Goal: Information Seeking & Learning: Learn about a topic

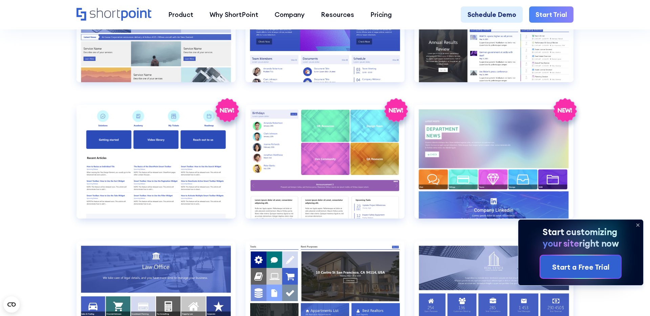
scroll to position [1632, 0]
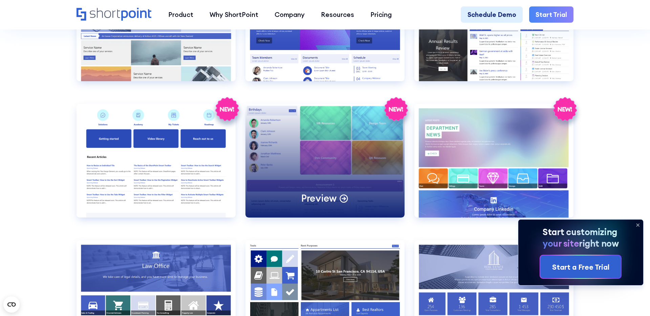
click at [332, 167] on div "Preview" at bounding box center [325, 161] width 159 height 114
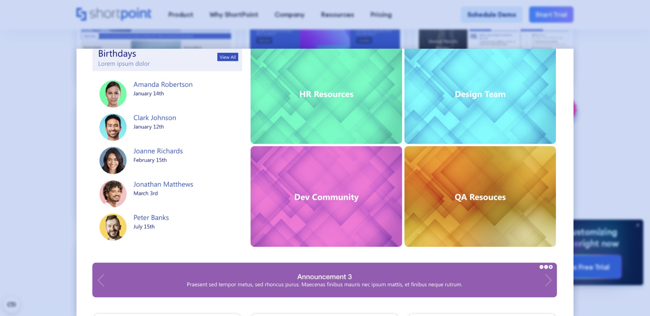
scroll to position [0, 0]
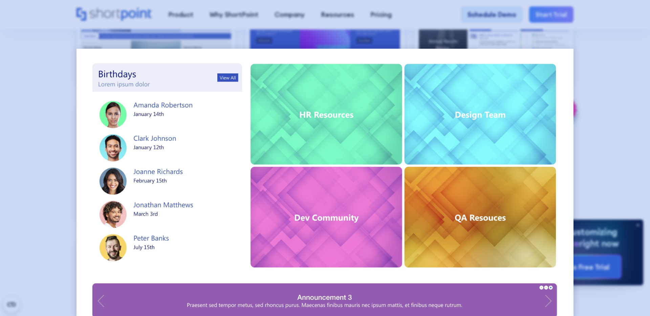
click at [49, 117] on div at bounding box center [325, 158] width 650 height 316
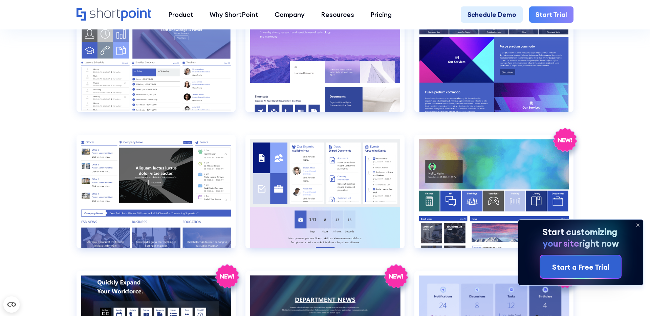
scroll to position [910, 0]
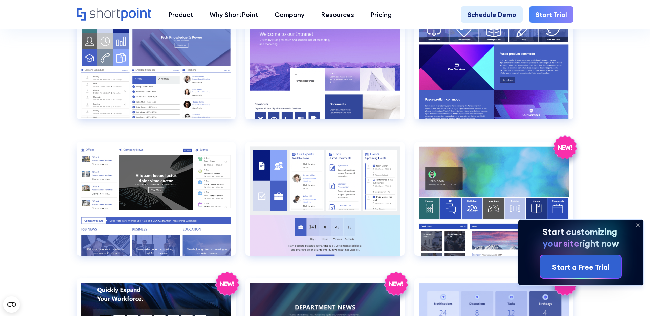
click at [639, 227] on icon at bounding box center [638, 225] width 11 height 11
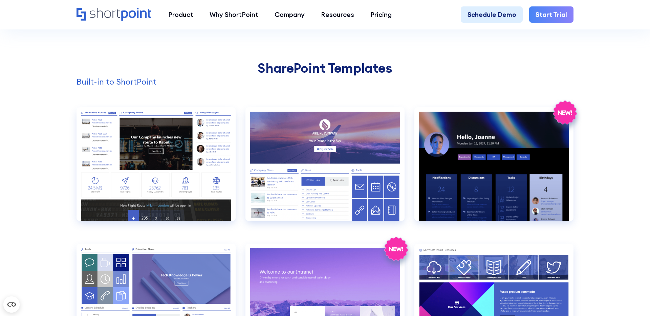
scroll to position [704, 0]
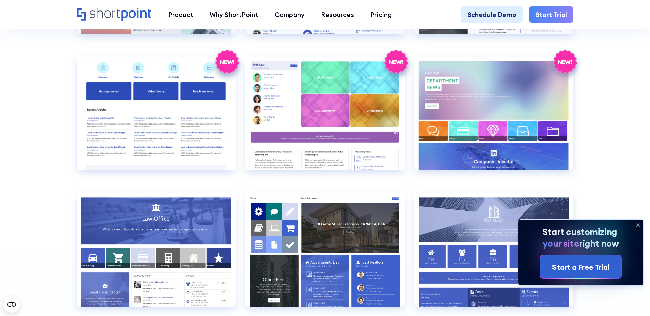
scroll to position [1679, 0]
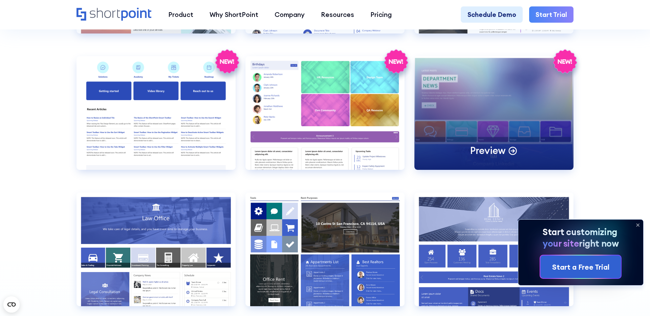
click at [473, 124] on div "Preview" at bounding box center [494, 113] width 159 height 114
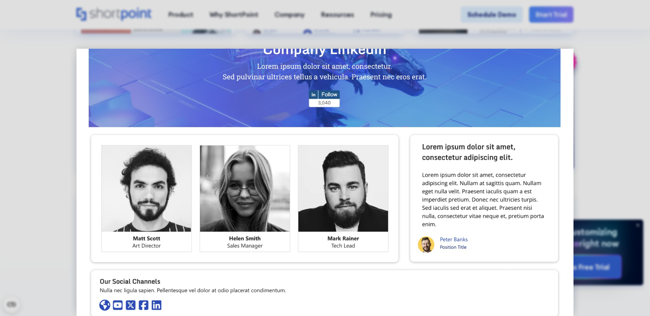
scroll to position [345, 0]
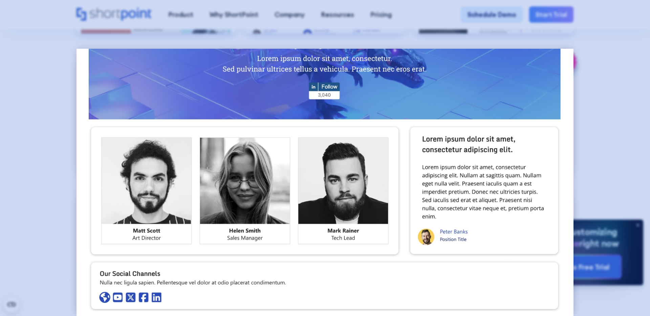
click at [54, 127] on div at bounding box center [325, 158] width 650 height 316
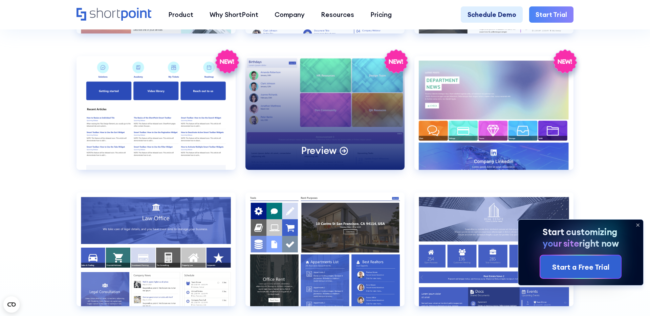
click at [340, 94] on div "Preview" at bounding box center [325, 113] width 159 height 114
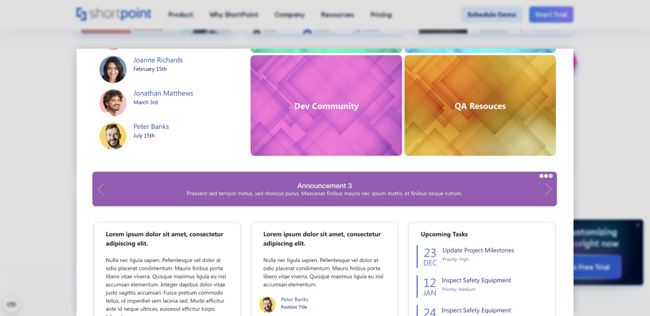
scroll to position [0, 0]
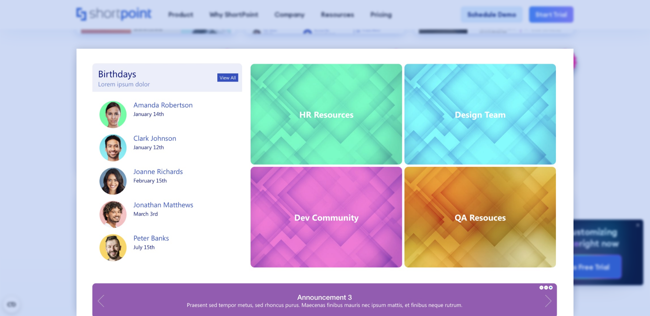
click at [181, 22] on div at bounding box center [325, 158] width 650 height 316
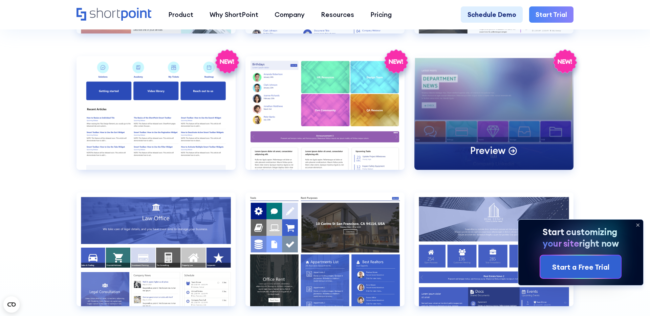
click at [452, 113] on div "Preview" at bounding box center [494, 113] width 159 height 114
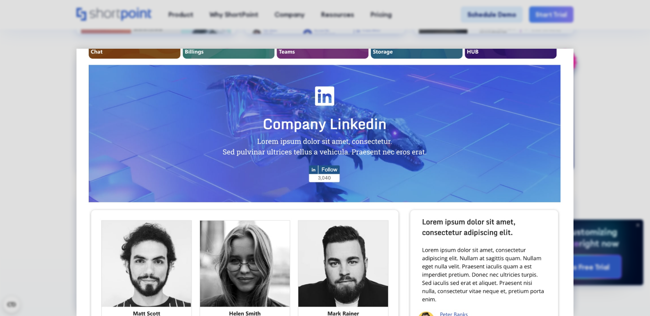
scroll to position [345, 0]
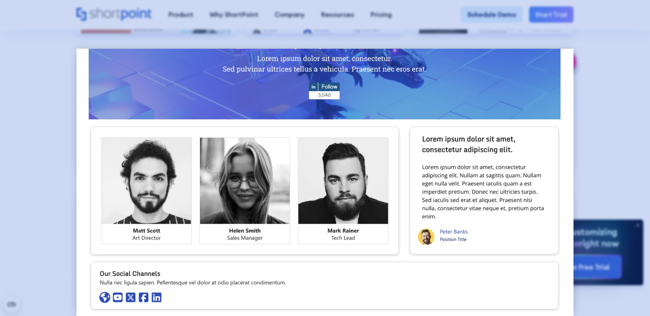
click at [43, 126] on div at bounding box center [325, 158] width 650 height 316
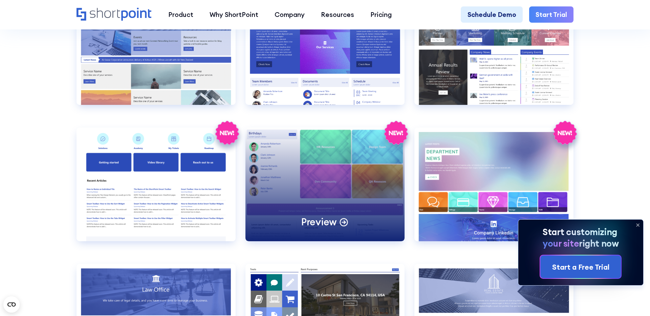
scroll to position [1609, 0]
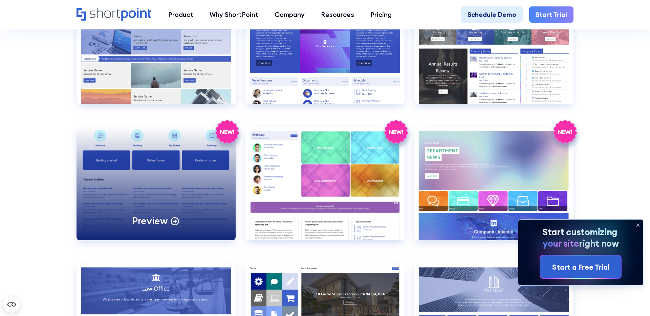
click at [163, 174] on div "Preview" at bounding box center [156, 184] width 159 height 114
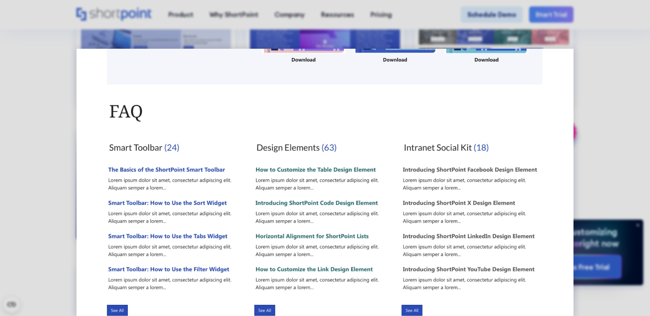
scroll to position [480, 0]
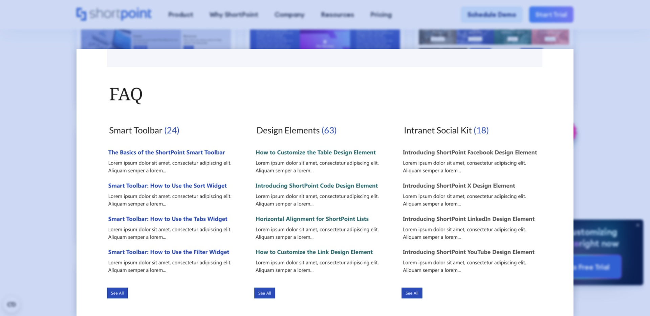
click at [45, 131] on div at bounding box center [325, 158] width 650 height 316
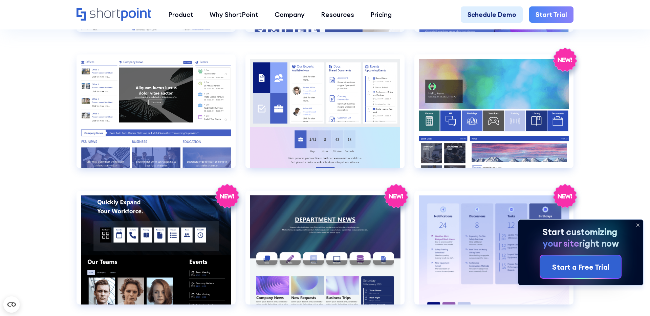
scroll to position [1008, 0]
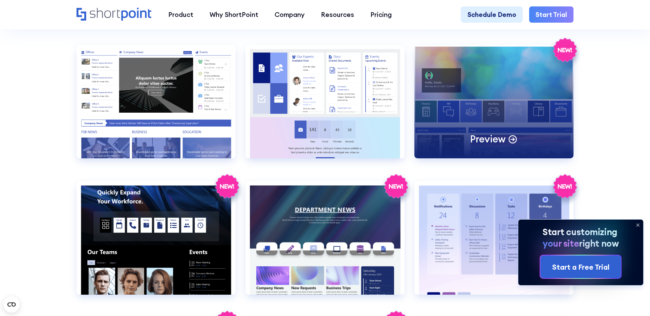
click at [475, 96] on div "Preview" at bounding box center [494, 102] width 159 height 114
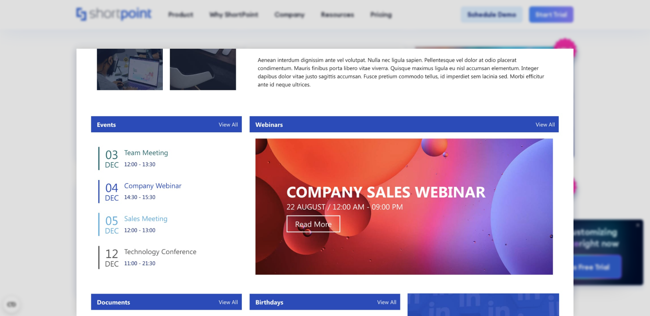
scroll to position [528, 0]
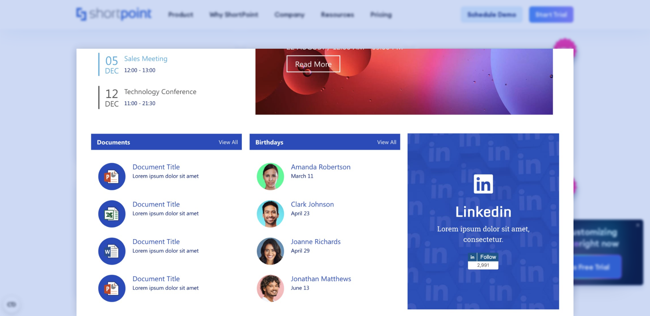
click at [601, 60] on div at bounding box center [325, 158] width 650 height 316
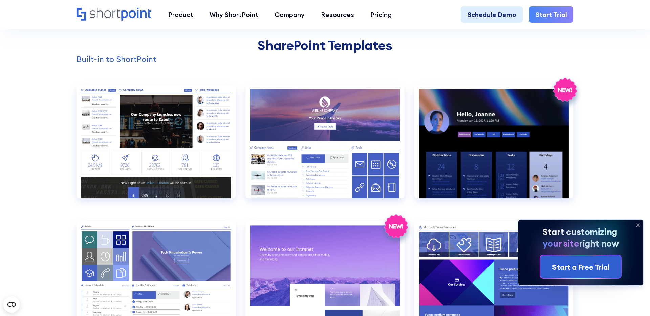
scroll to position [760, 0]
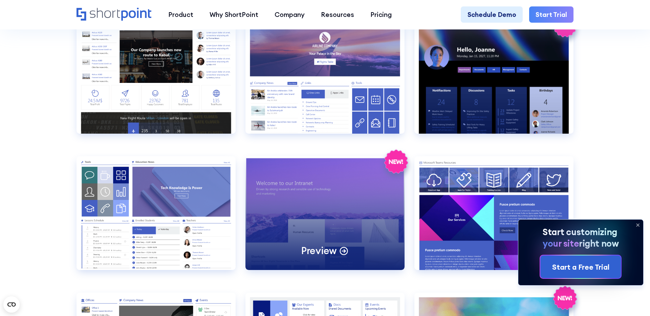
click at [331, 196] on div "Preview" at bounding box center [325, 213] width 159 height 114
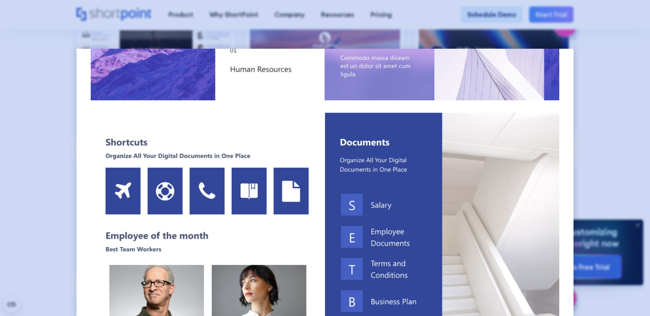
scroll to position [170, 0]
